Goal: Information Seeking & Learning: Learn about a topic

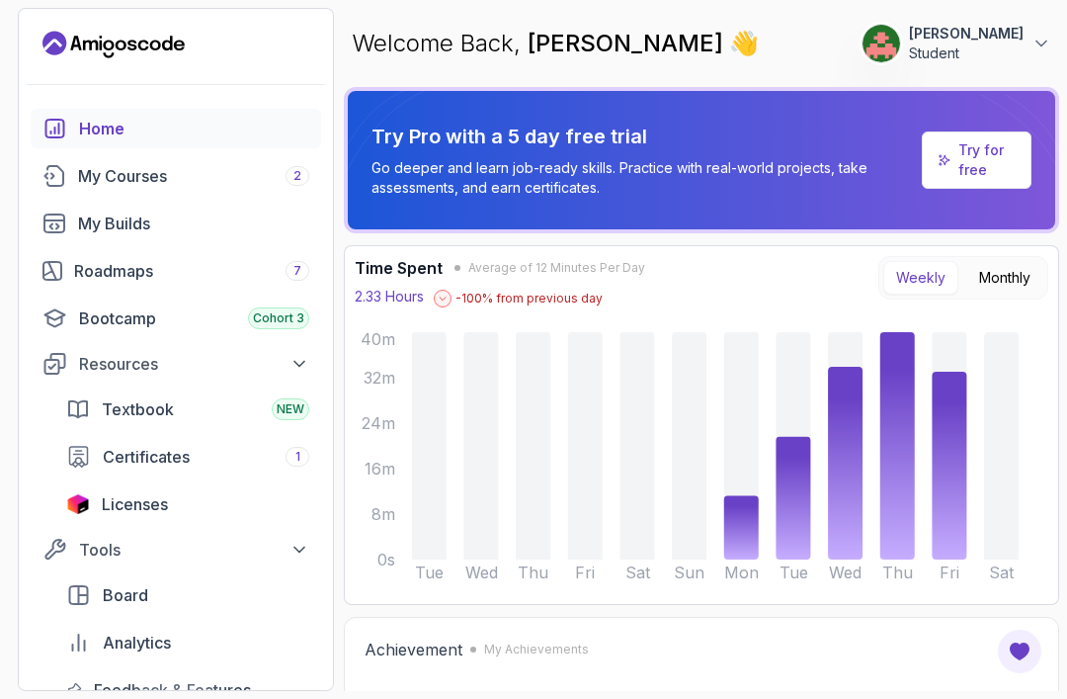
click at [991, 43] on p "Student" at bounding box center [966, 53] width 115 height 20
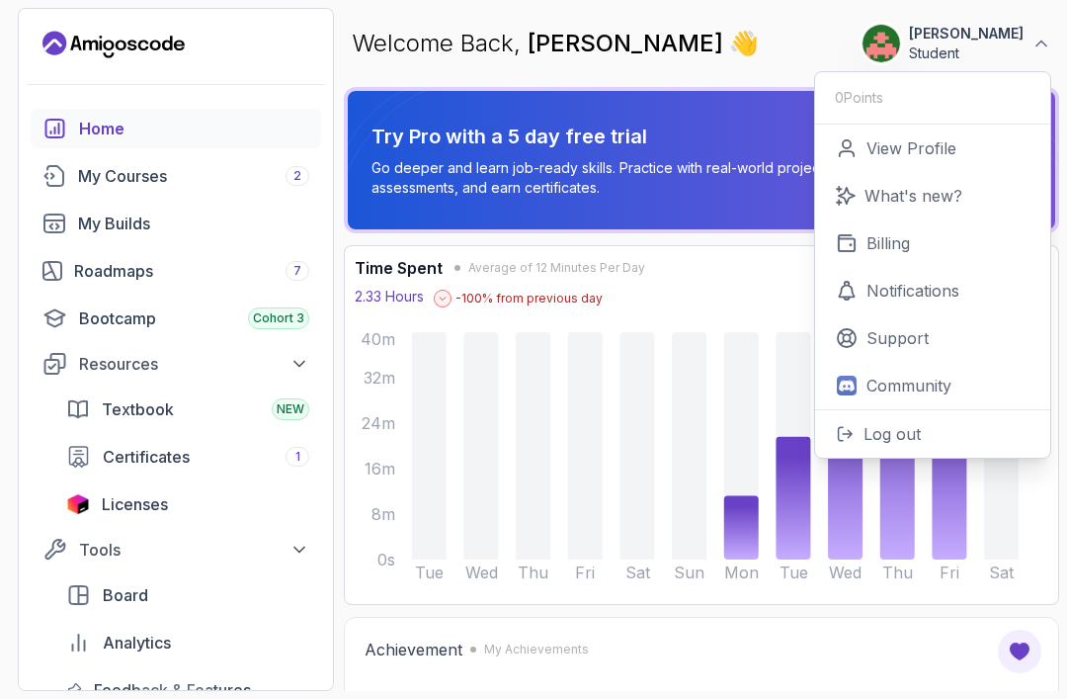
click at [958, 203] on p "What's new?" at bounding box center [914, 196] width 98 height 24
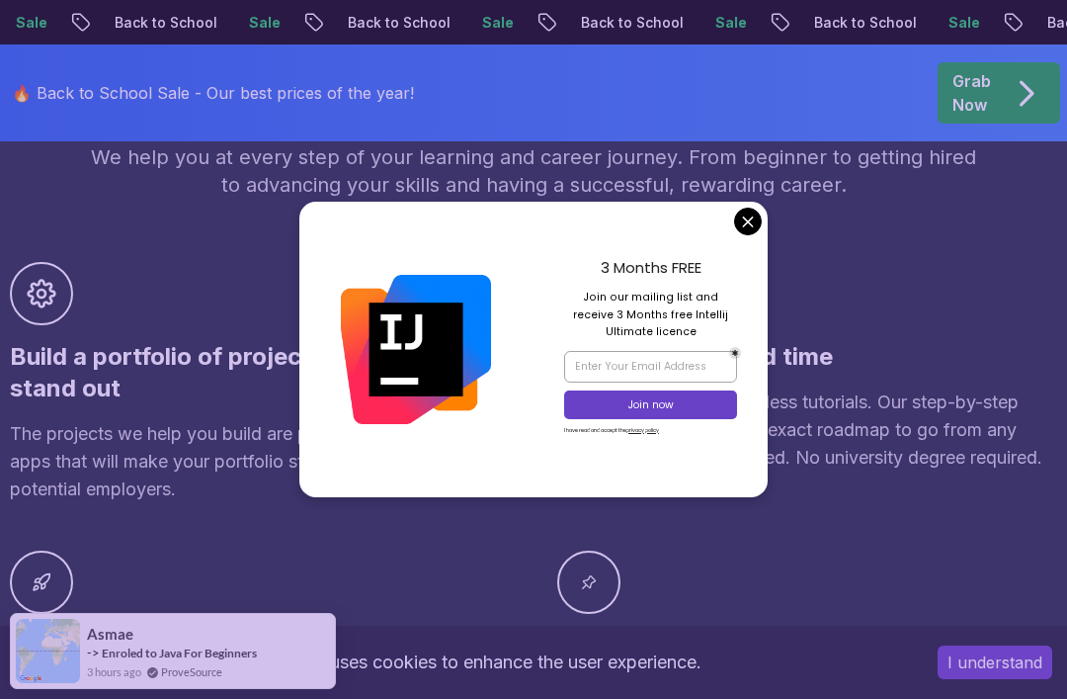
click at [749, 261] on div "Benefits of joining Amigoscode We help you at every step of your learning and c…" at bounding box center [533, 445] width 1047 height 747
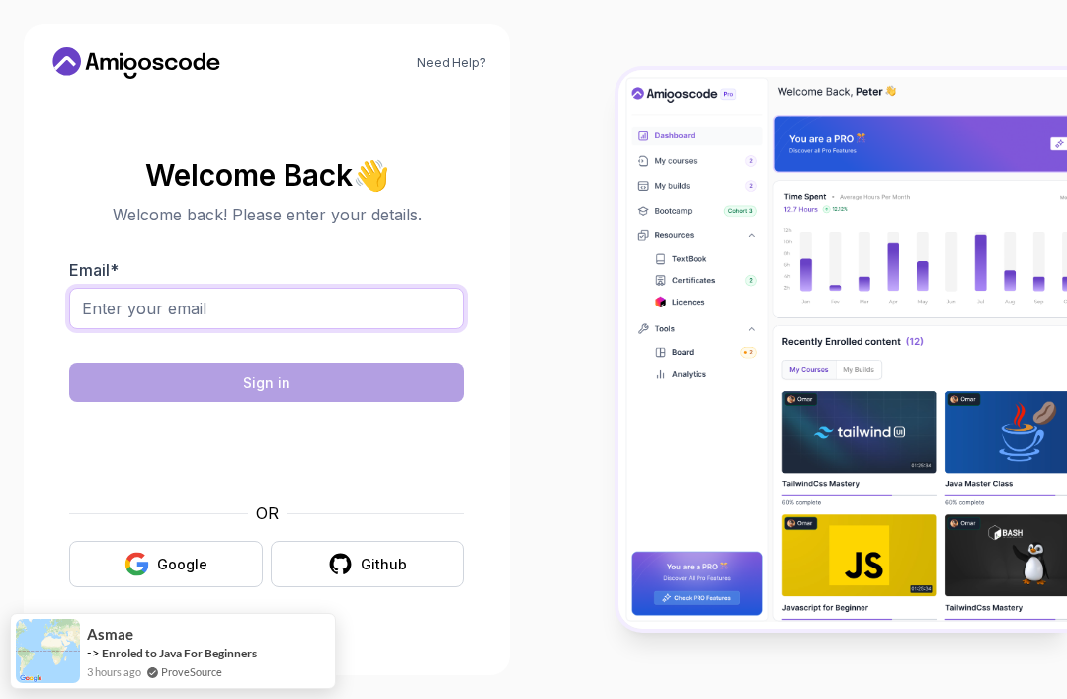
click at [127, 329] on input "Email *" at bounding box center [266, 309] width 395 height 42
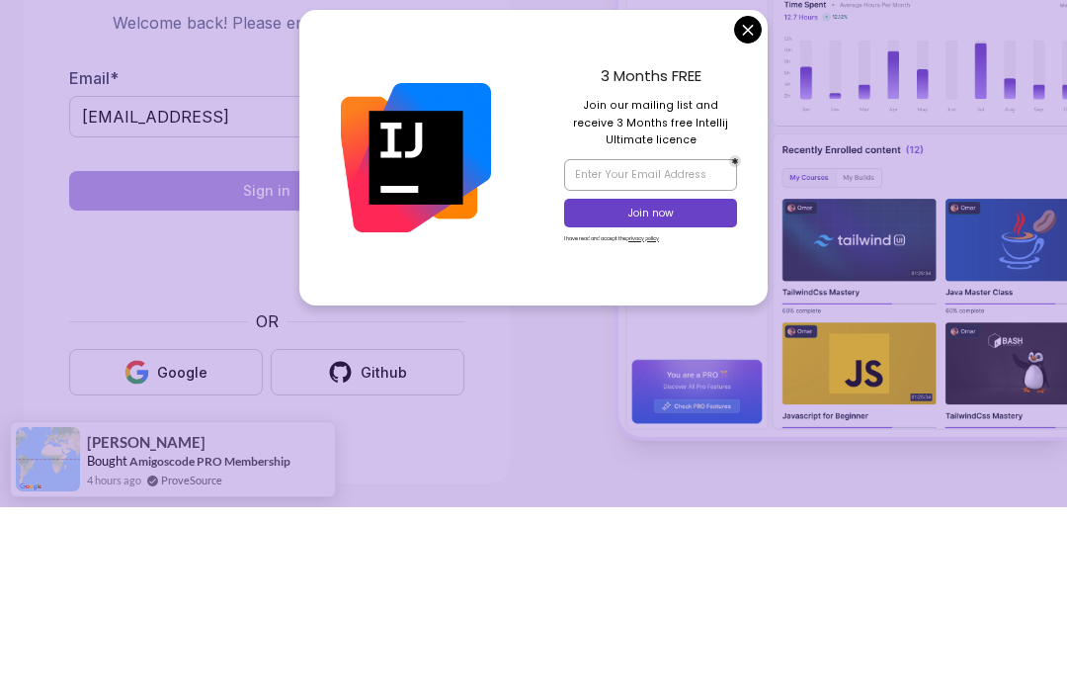
click at [732, 202] on div "3 Months FREE Join our mailing list and receive 3 Months free Intellij Ultimate…" at bounding box center [651, 349] width 234 height 295
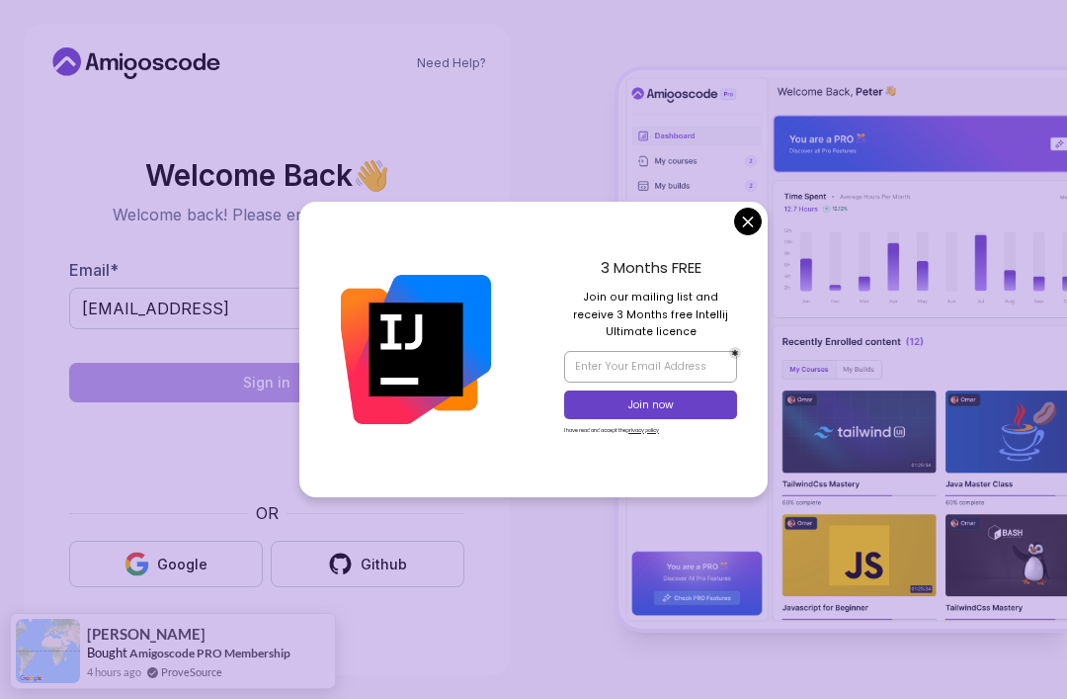
click at [760, 266] on div "3 Months FREE Join our mailing list and receive 3 Months free Intellij Ultimate…" at bounding box center [651, 349] width 234 height 295
click at [736, 256] on img at bounding box center [843, 349] width 449 height 559
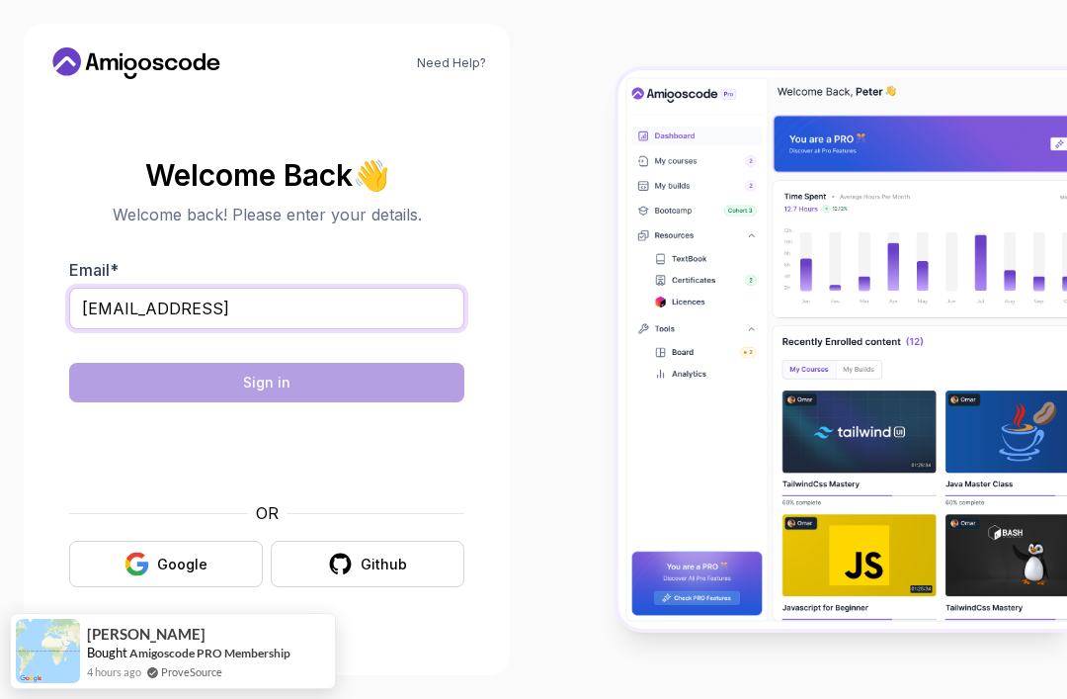
click at [395, 291] on input "[EMAIL_ADDRESS]" at bounding box center [266, 309] width 395 height 42
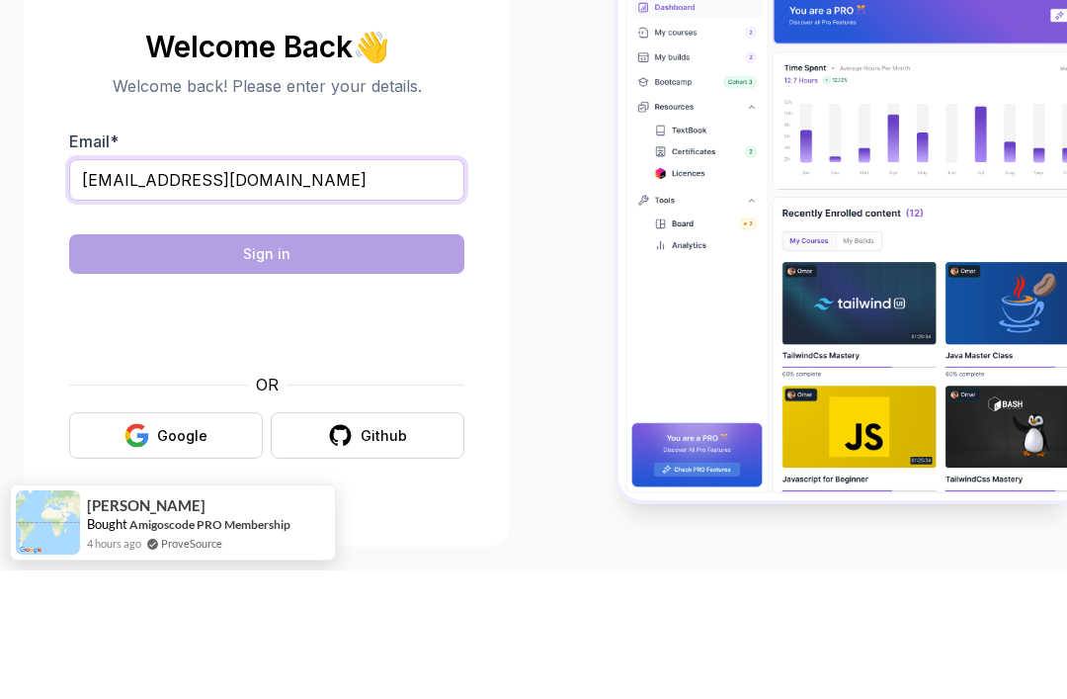
type input "[EMAIL_ADDRESS][DOMAIN_NAME]"
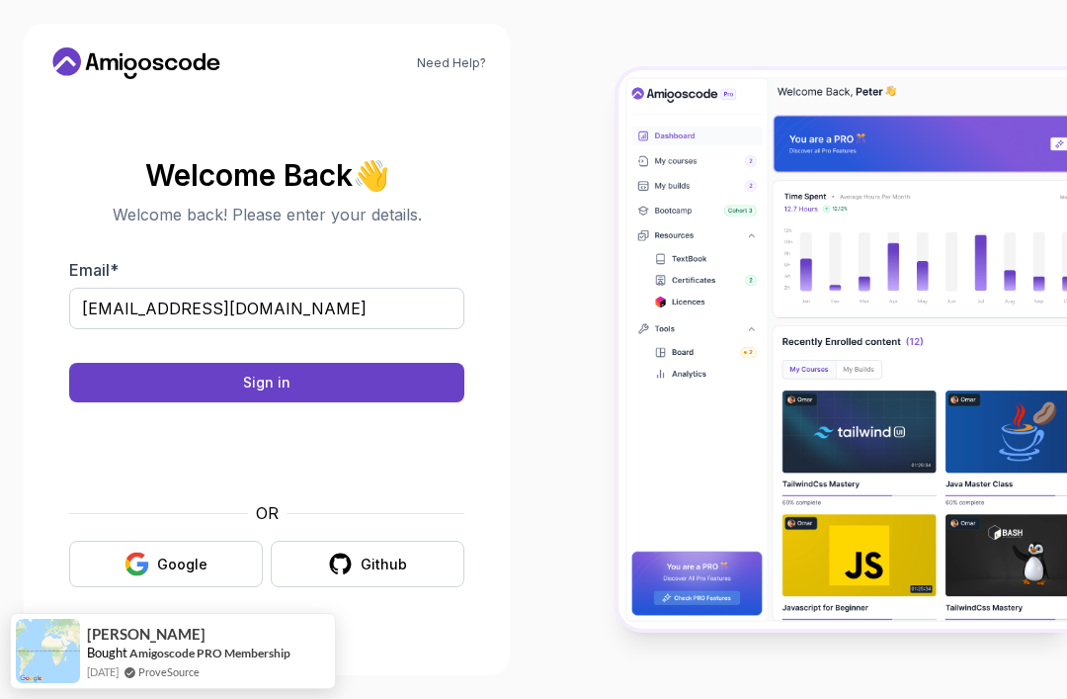
click at [149, 363] on button "Sign in" at bounding box center [266, 383] width 395 height 40
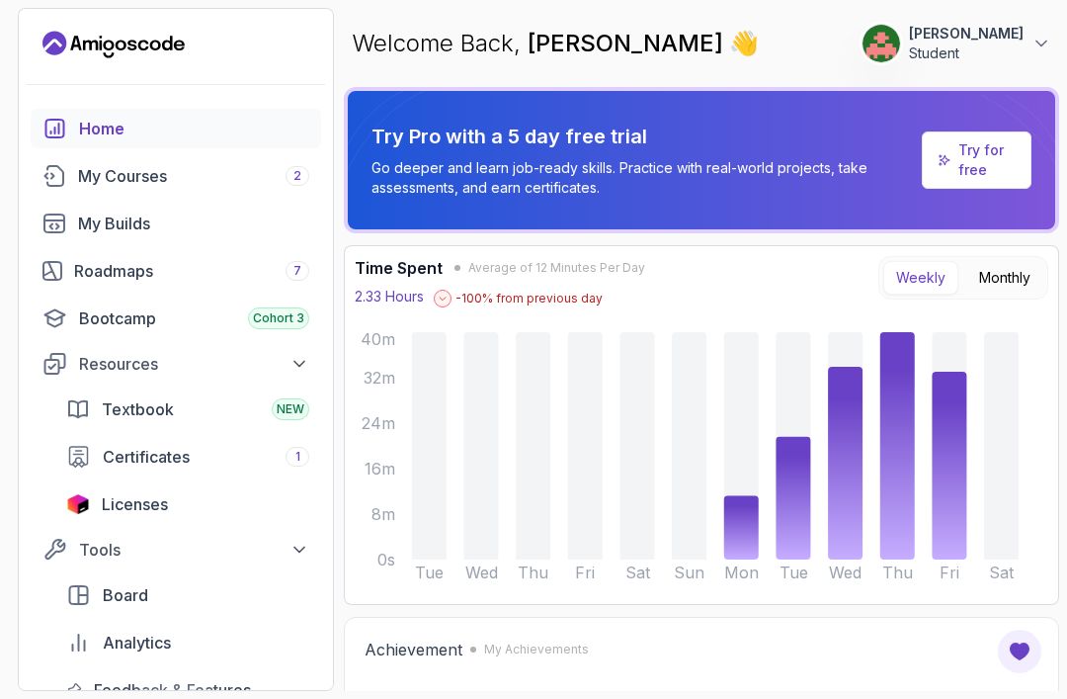
click at [266, 175] on div "My Courses 2" at bounding box center [193, 176] width 231 height 24
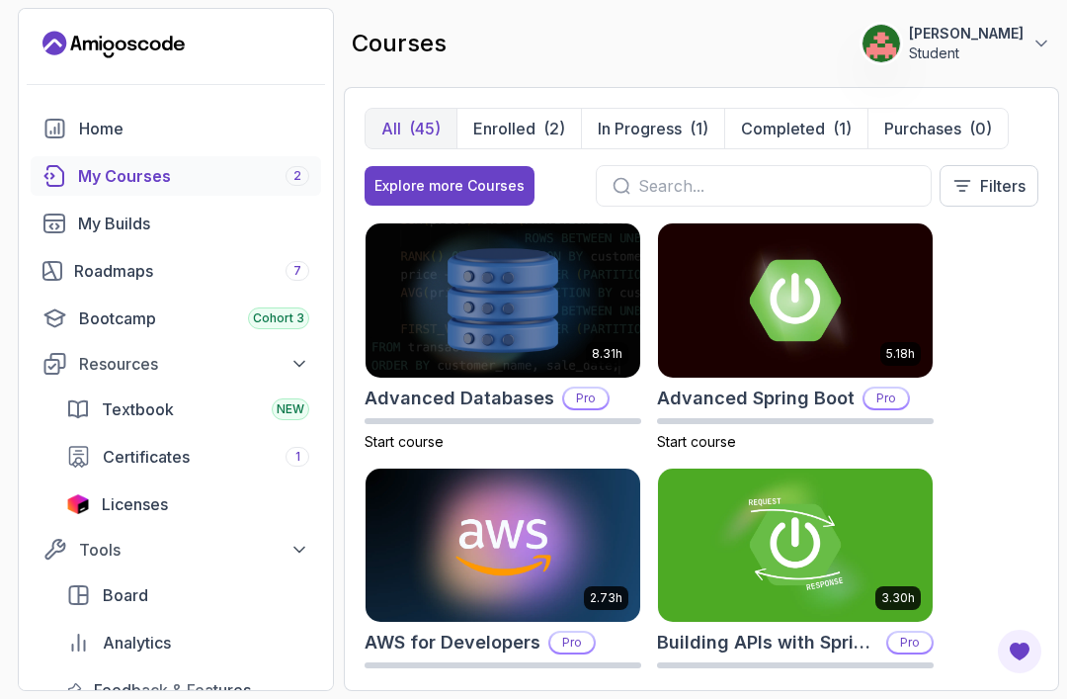
click at [206, 229] on div "My Builds" at bounding box center [193, 223] width 231 height 24
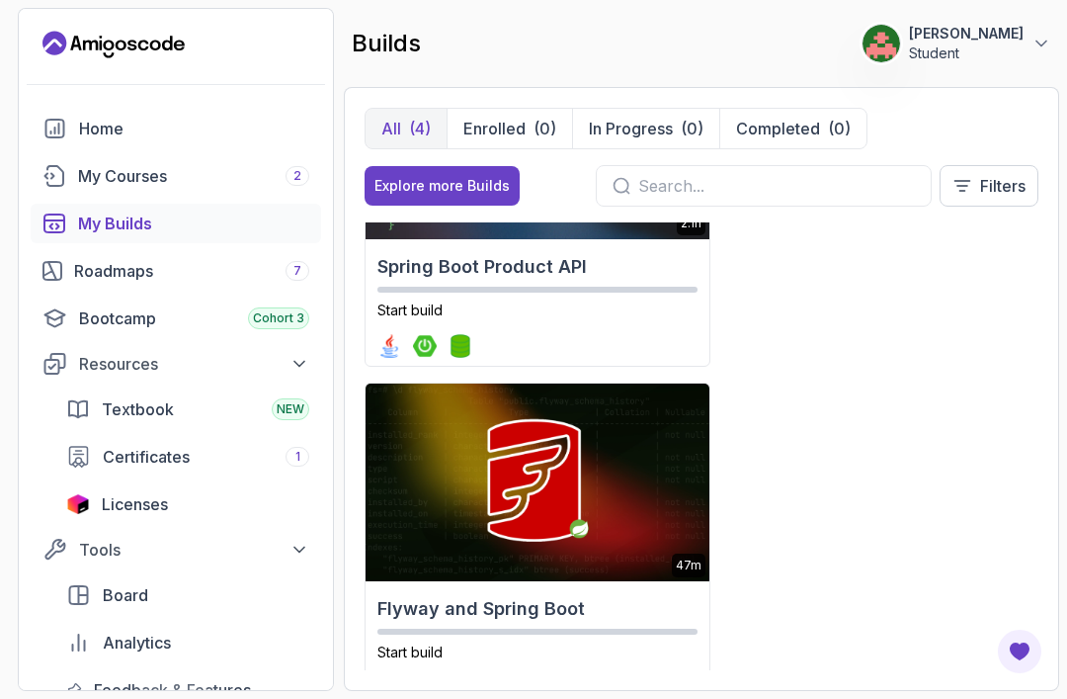
scroll to position [865, 0]
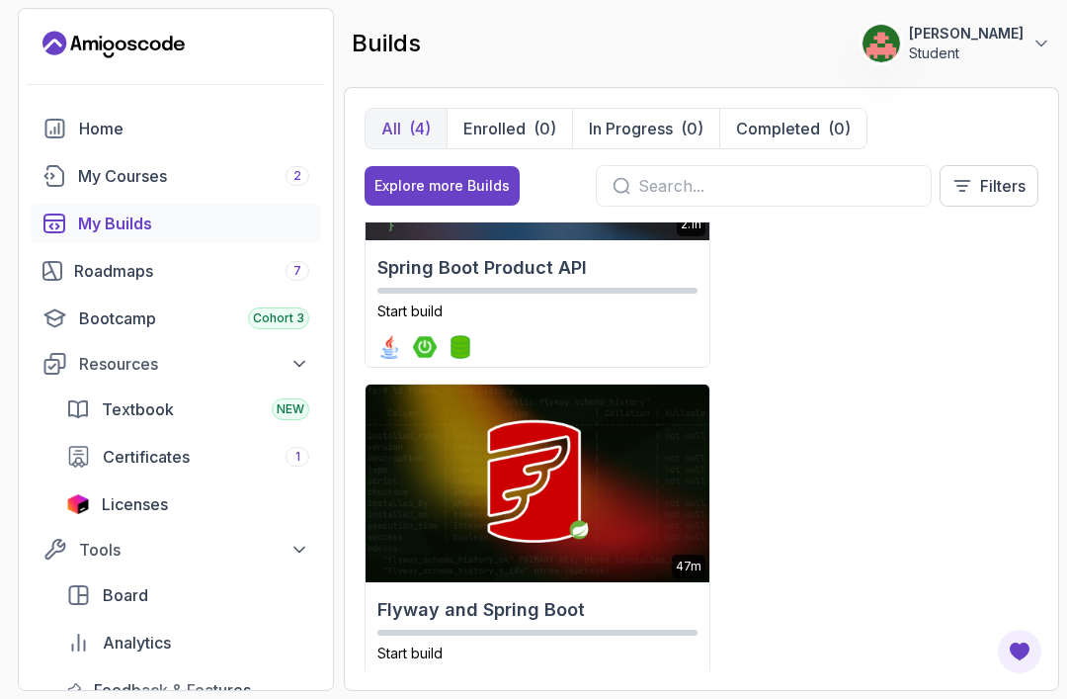
click at [228, 180] on div "My Courses 2" at bounding box center [193, 176] width 231 height 24
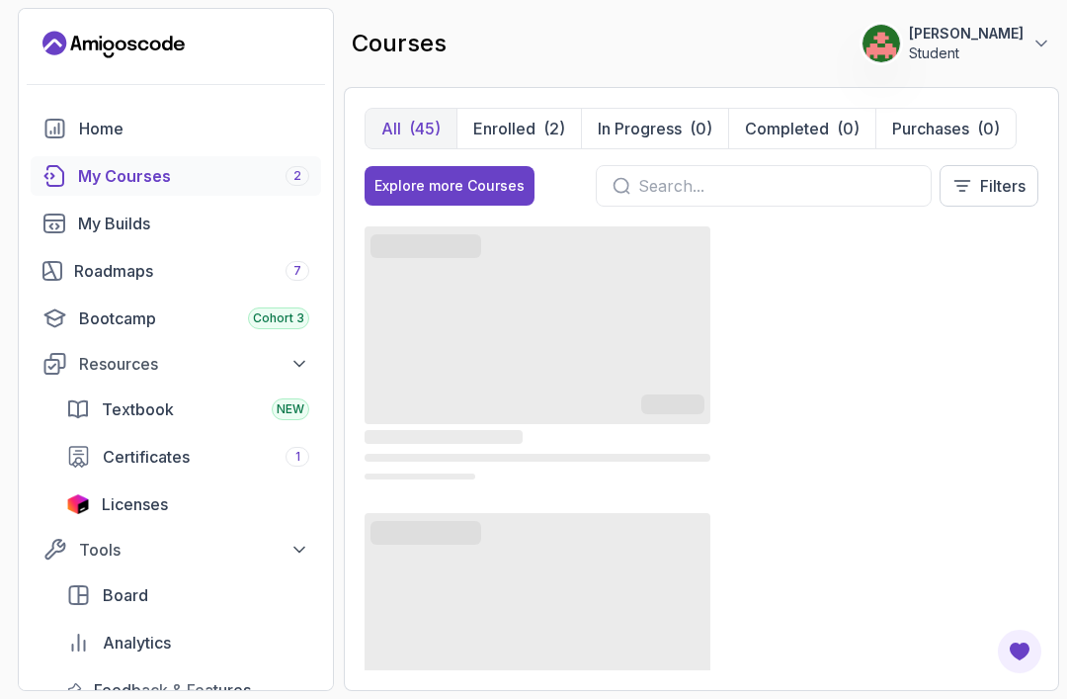
click at [534, 137] on p "Enrolled" at bounding box center [504, 129] width 62 height 24
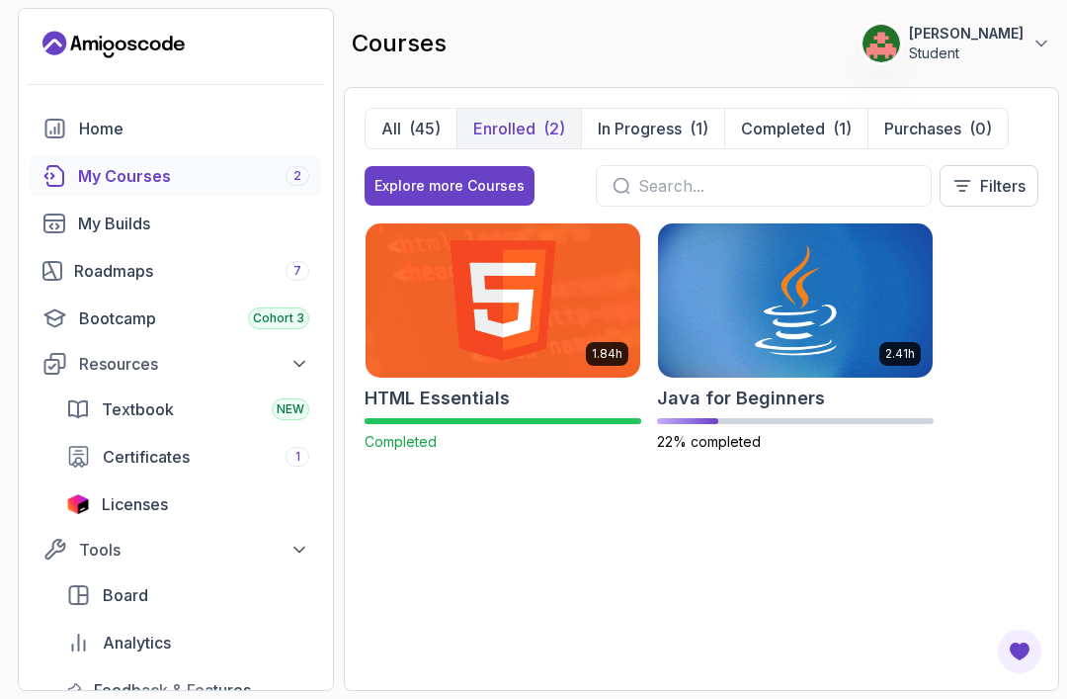
click at [833, 286] on img at bounding box center [795, 300] width 275 height 154
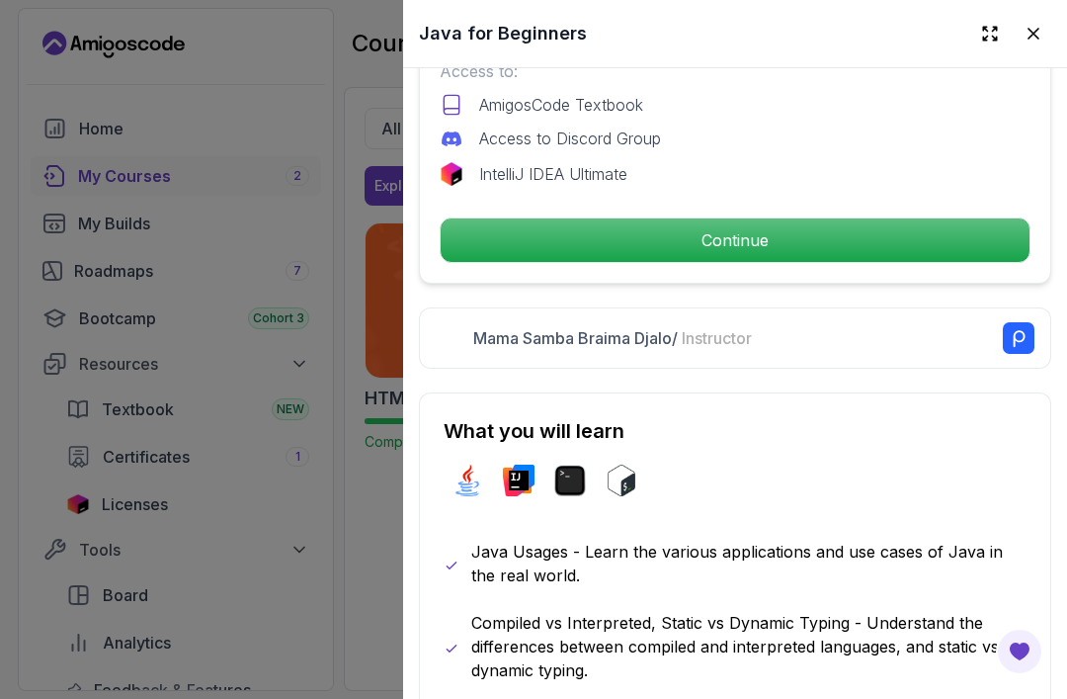
scroll to position [727, 0]
click at [884, 245] on p "Continue" at bounding box center [735, 239] width 589 height 43
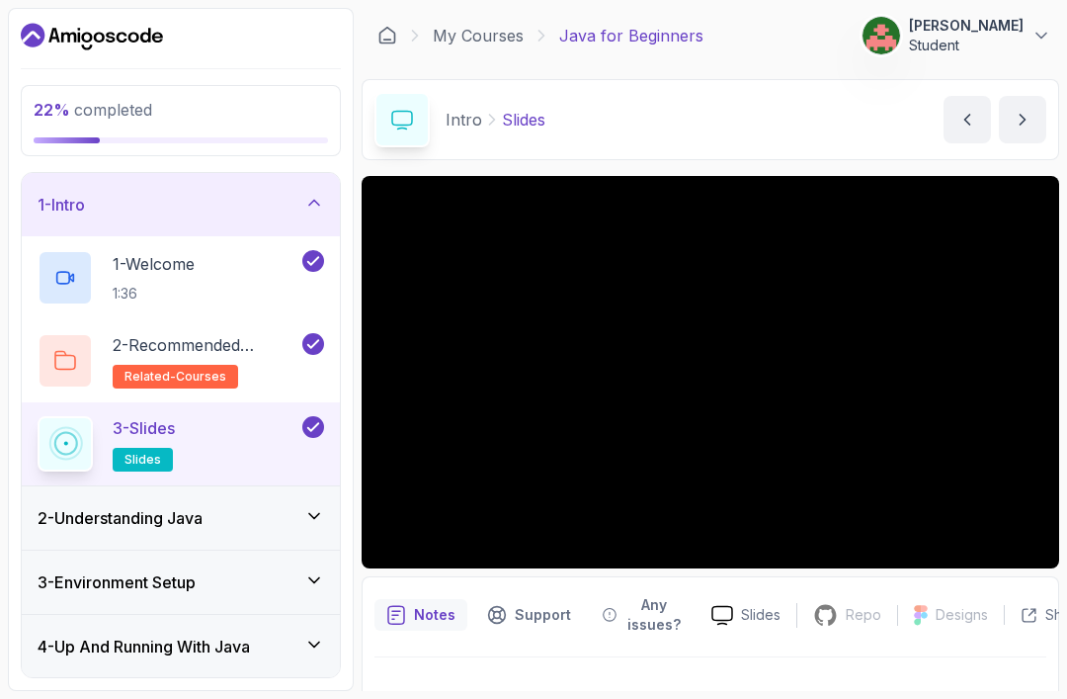
click at [119, 518] on h3 "2 - Understanding Java" at bounding box center [120, 518] width 165 height 24
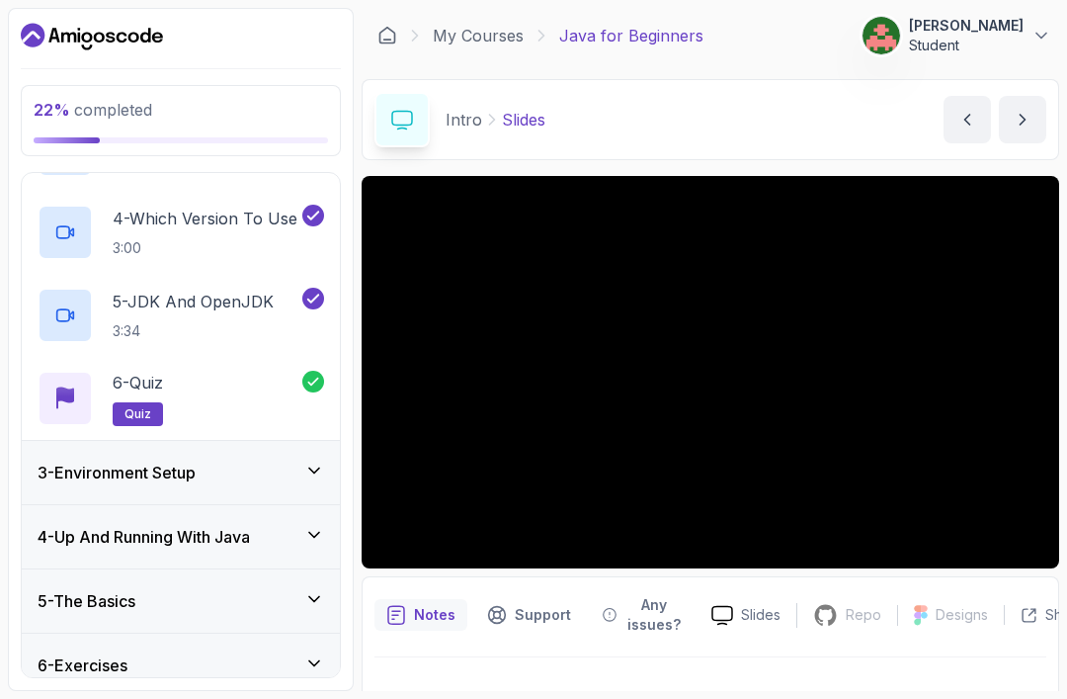
scroll to position [369, 0]
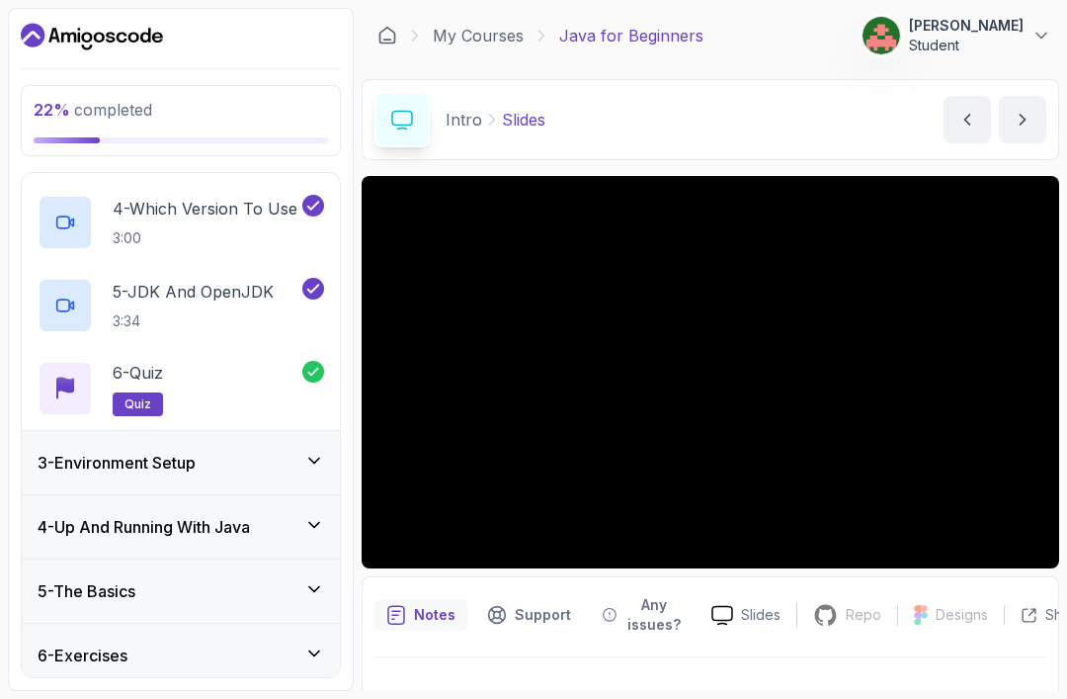
click at [89, 472] on h3 "3 - Environment Setup" at bounding box center [117, 463] width 158 height 24
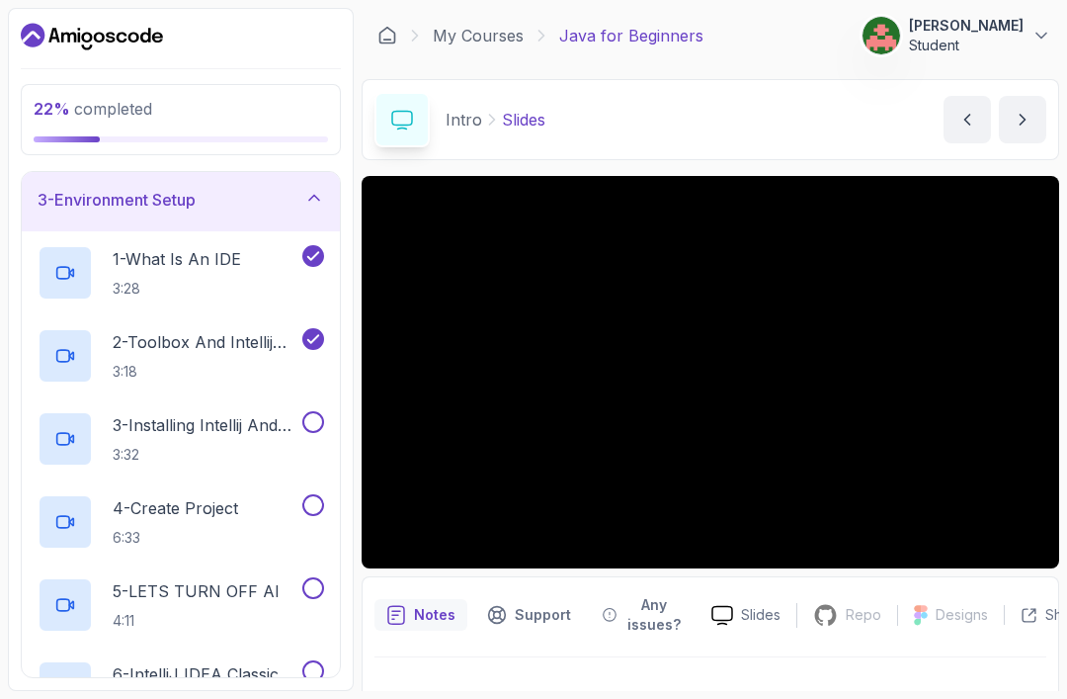
scroll to position [133, 0]
click at [168, 422] on p "3 - Installing Intellij And Toolbox Configuration" at bounding box center [206, 424] width 186 height 24
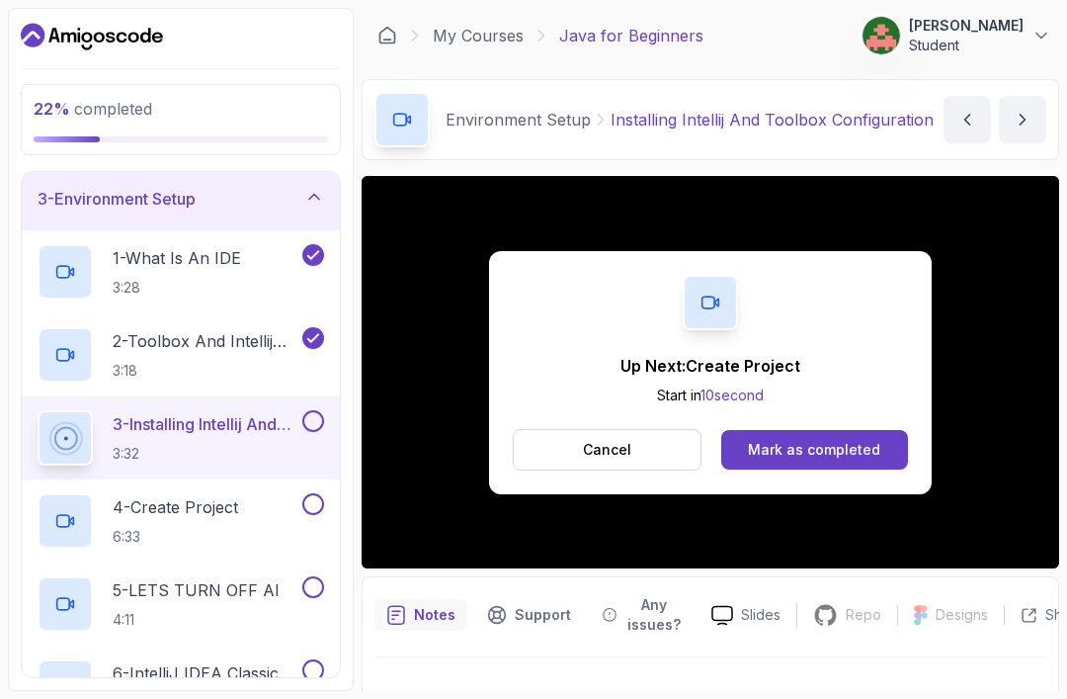
click at [850, 459] on div "Mark as completed" at bounding box center [814, 450] width 132 height 20
